Goal: Task Accomplishment & Management: Use online tool/utility

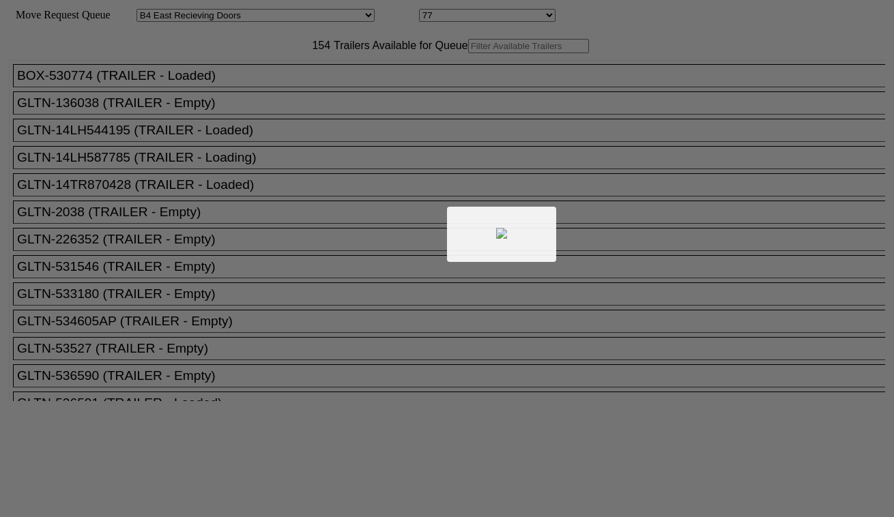
select select "527"
select select "8133"
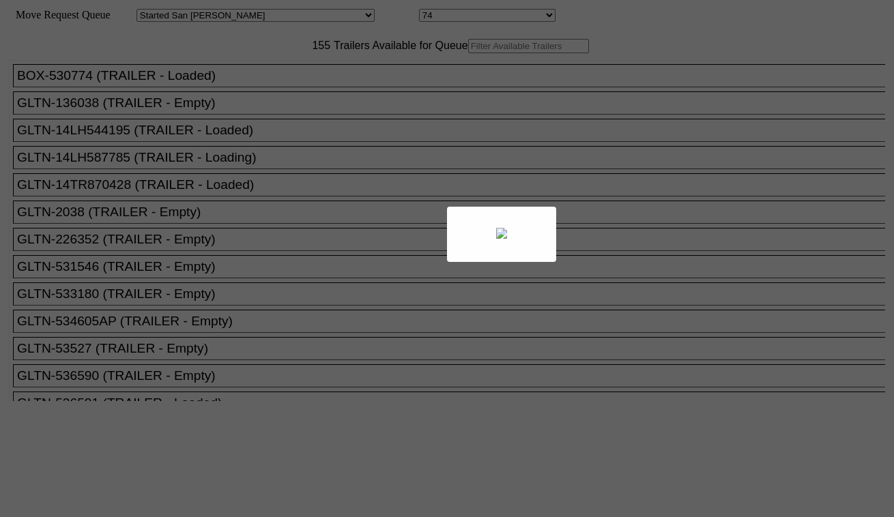
click at [314, 79] on body "Move Request Queue Area Started [GEOGRAPHIC_DATA][PERSON_NAME][PERSON_NAME] [GE…" at bounding box center [446, 230] width 883 height 450
